Goal: Task Accomplishment & Management: Use online tool/utility

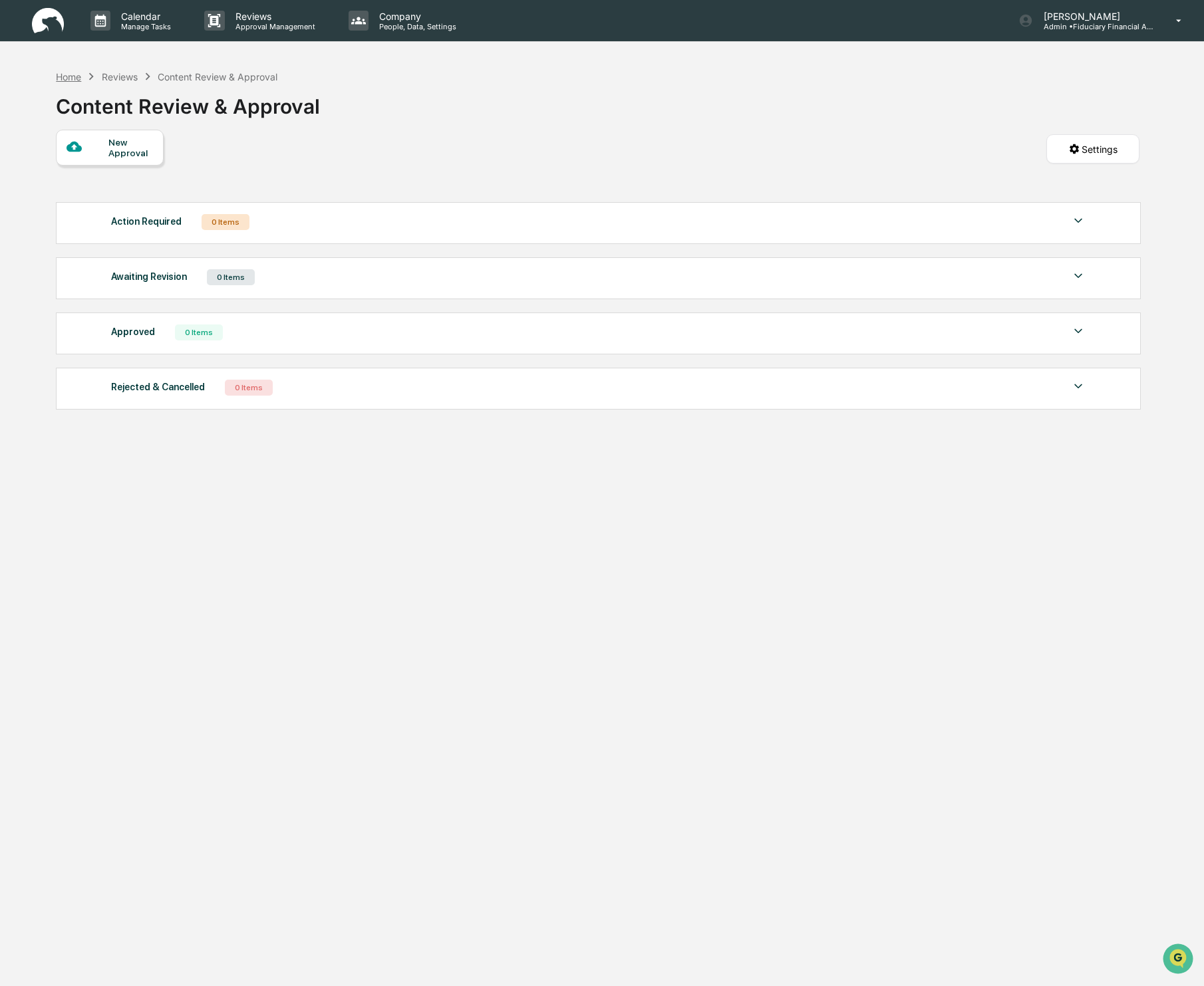
click at [61, 79] on div "Home" at bounding box center [68, 77] width 25 height 11
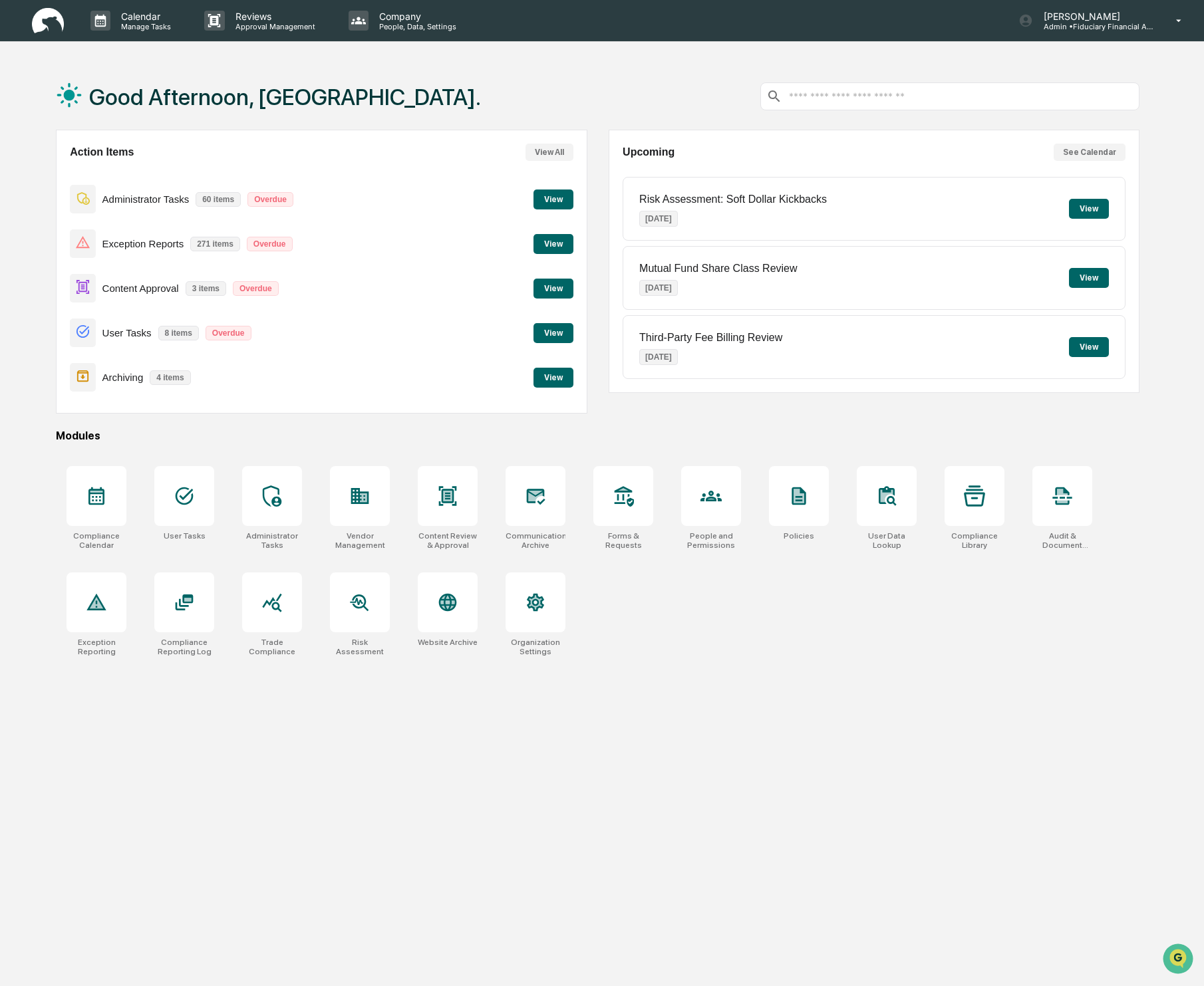
click at [556, 328] on button "View" at bounding box center [553, 332] width 40 height 19
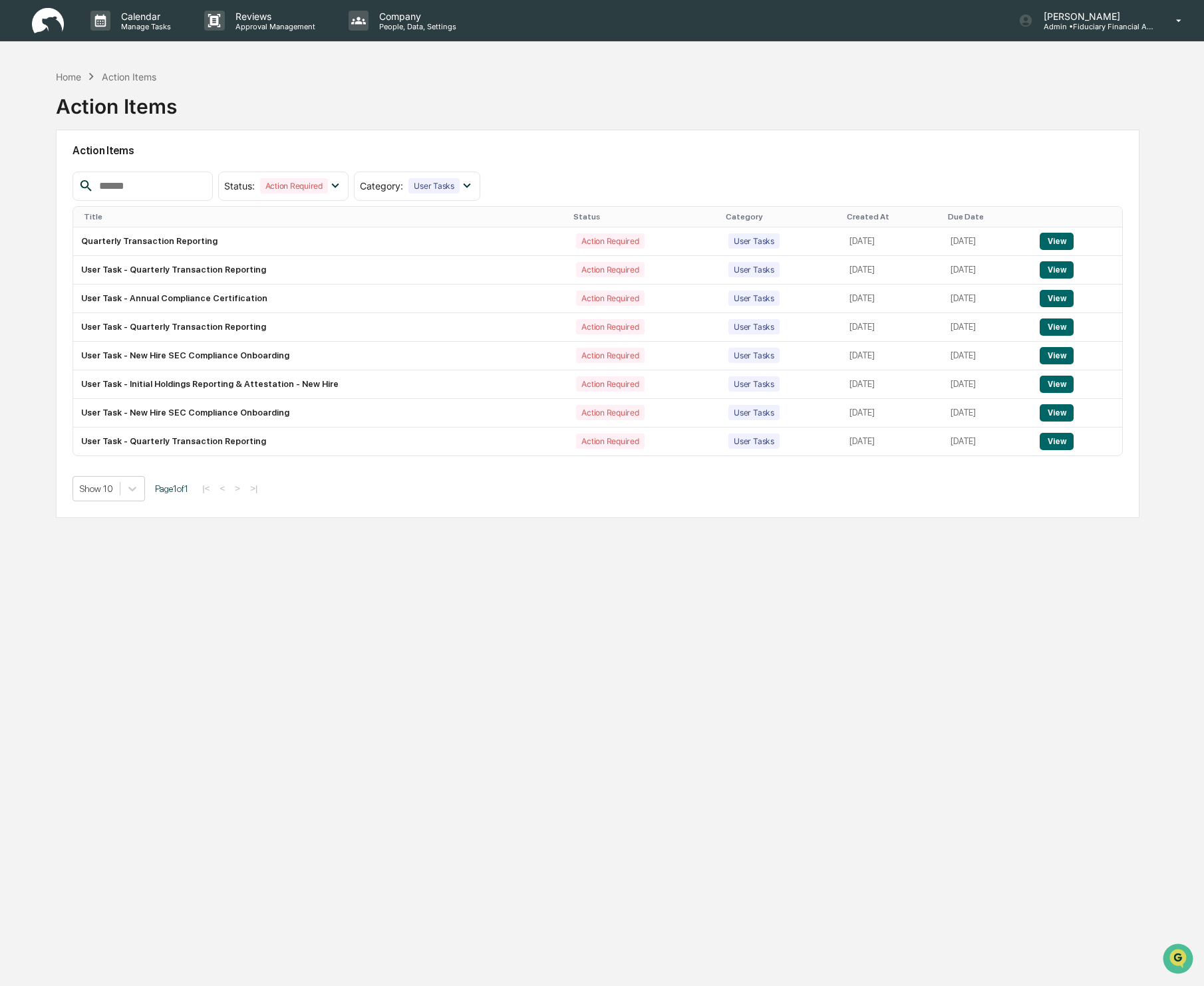
click at [50, 27] on img at bounding box center [47, 21] width 32 height 26
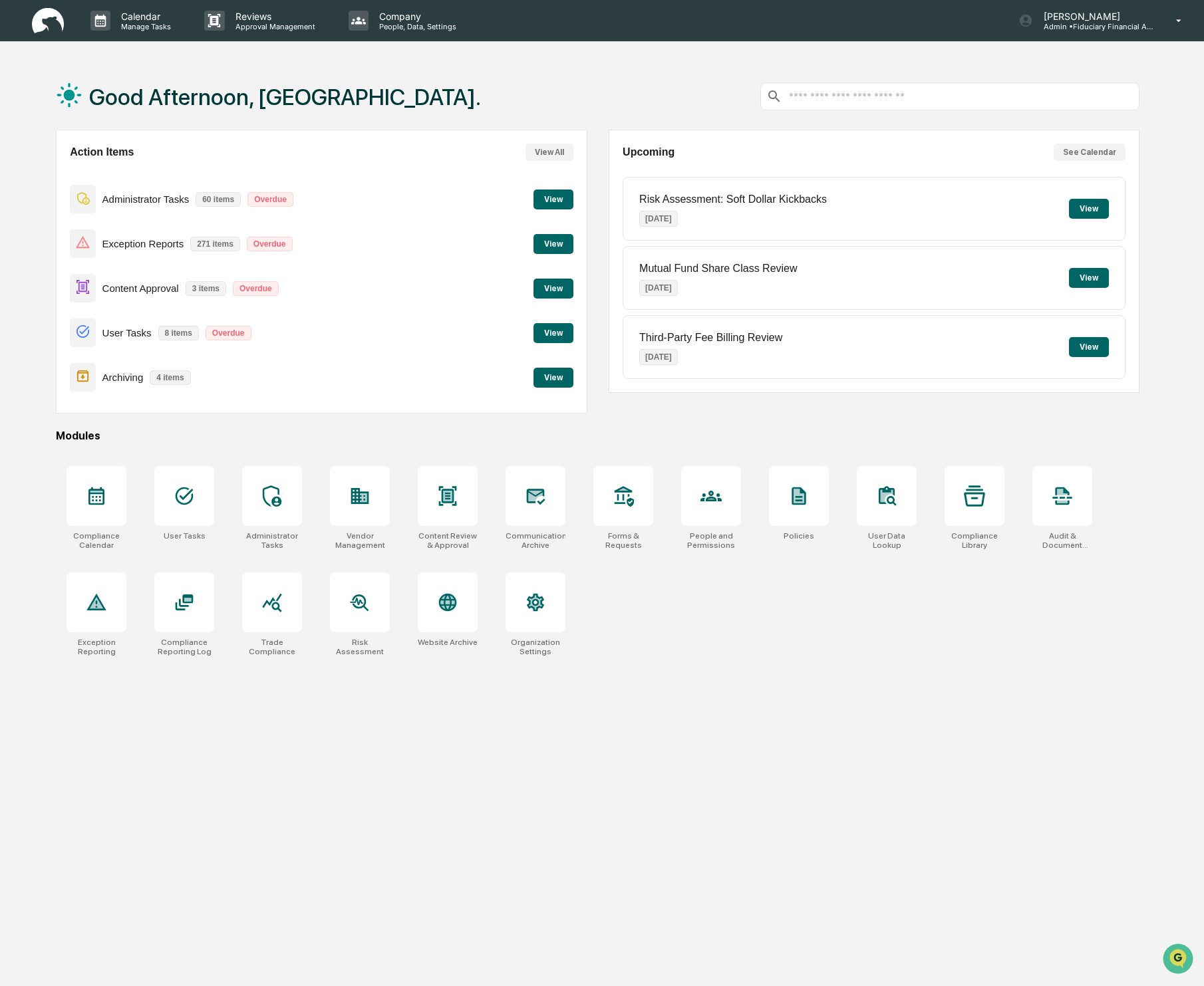
click at [560, 288] on button "View" at bounding box center [553, 288] width 40 height 19
